Goal: Task Accomplishment & Management: Manage account settings

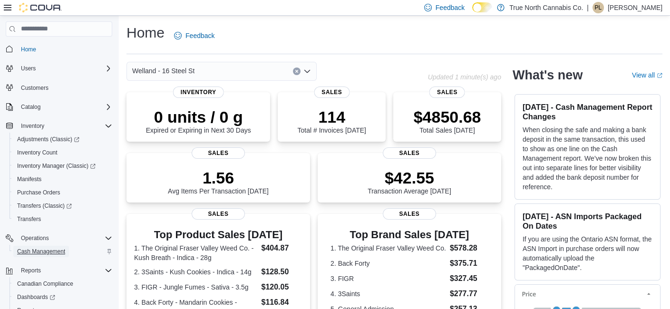
click at [39, 252] on span "Cash Management" at bounding box center [41, 252] width 48 height 8
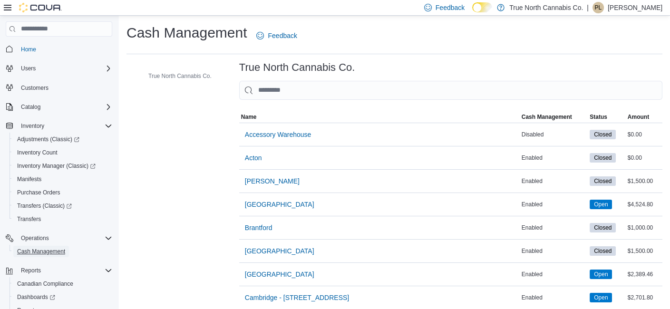
scroll to position [1148, 0]
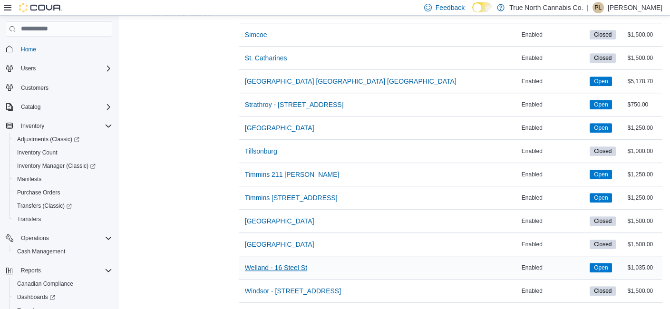
click at [283, 263] on span "Welland - 16 Steel St" at bounding box center [276, 268] width 62 height 10
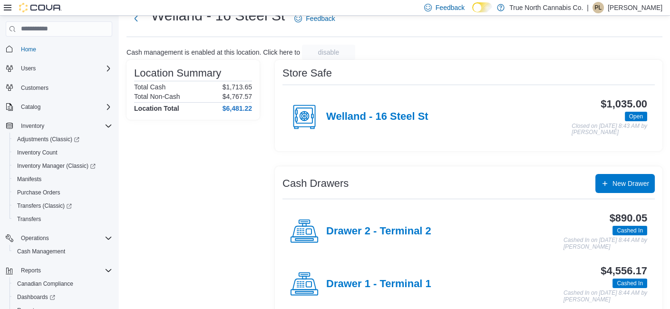
scroll to position [50, 0]
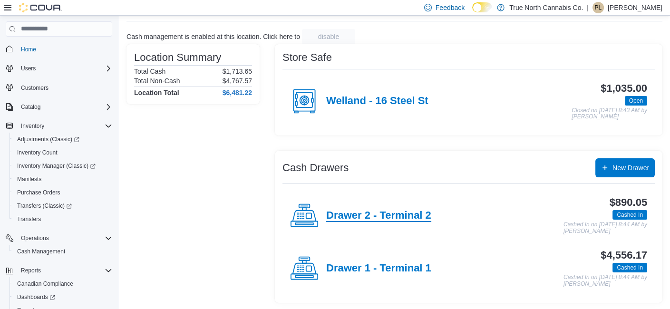
click at [381, 211] on h4 "Drawer 2 - Terminal 2" at bounding box center [378, 216] width 105 height 12
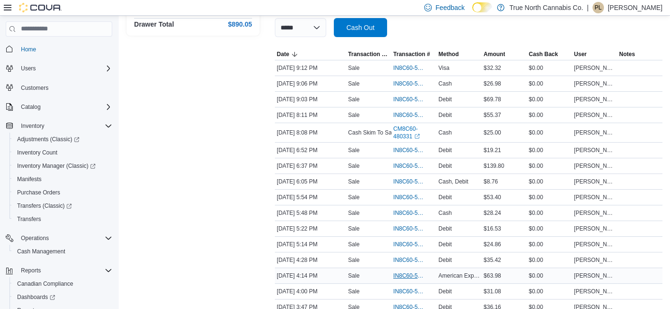
scroll to position [174, 0]
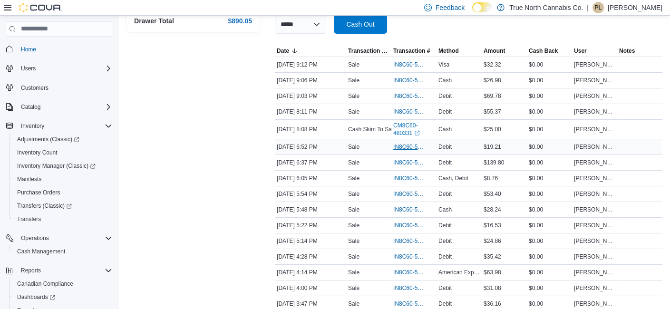
click at [404, 141] on span "IN8C60-5386654" at bounding box center [413, 146] width 41 height 11
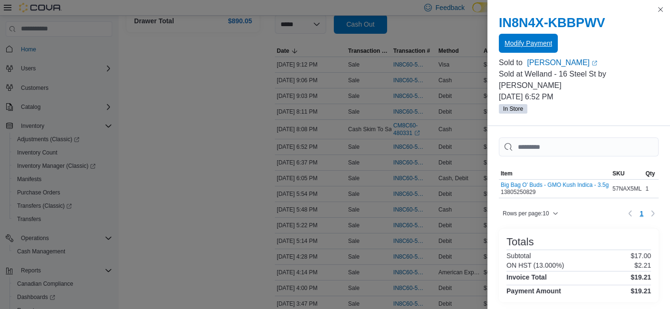
click at [542, 48] on span "Modify Payment" at bounding box center [528, 43] width 48 height 19
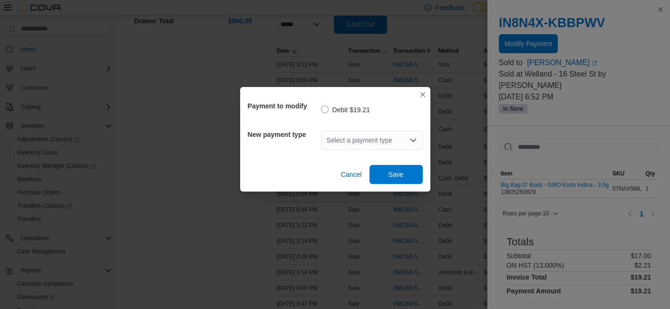
click at [394, 135] on div "Select a payment type" at bounding box center [372, 140] width 102 height 19
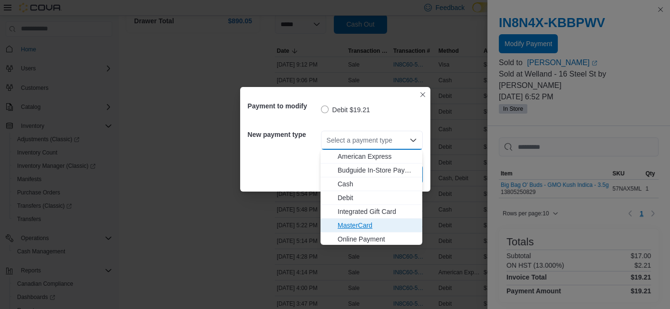
click at [360, 223] on span "MasterCard" at bounding box center [376, 226] width 79 height 10
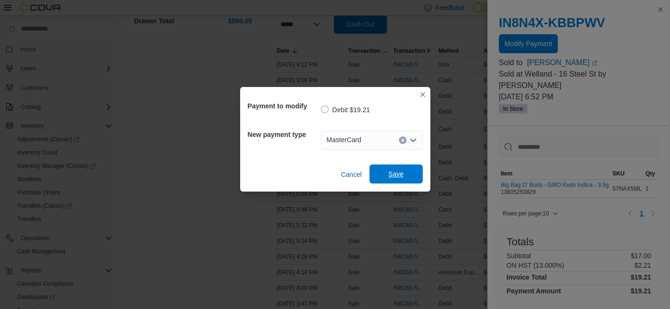
click at [400, 175] on span "Save" at bounding box center [395, 174] width 15 height 10
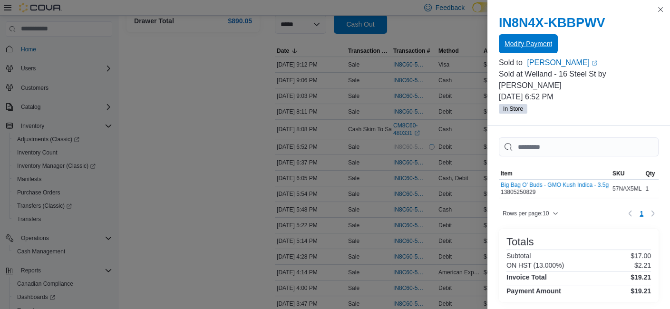
scroll to position [0, 0]
click at [661, 6] on button "Close this dialog" at bounding box center [660, 8] width 11 height 11
